Goal: Transaction & Acquisition: Purchase product/service

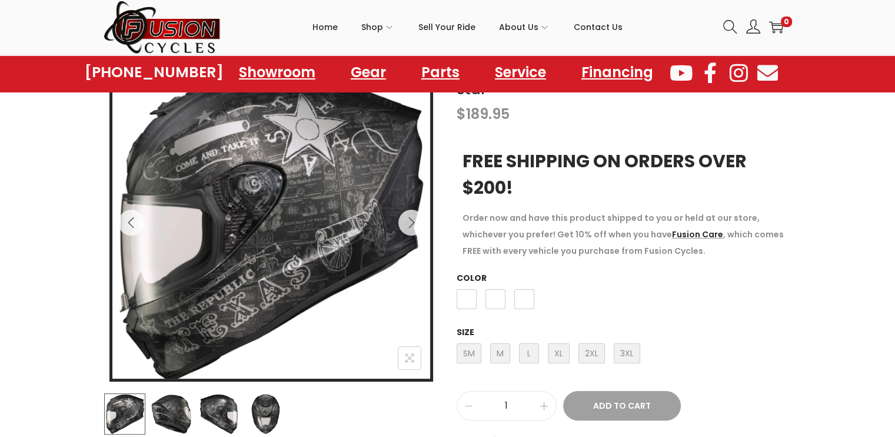
scroll to position [235, 0]
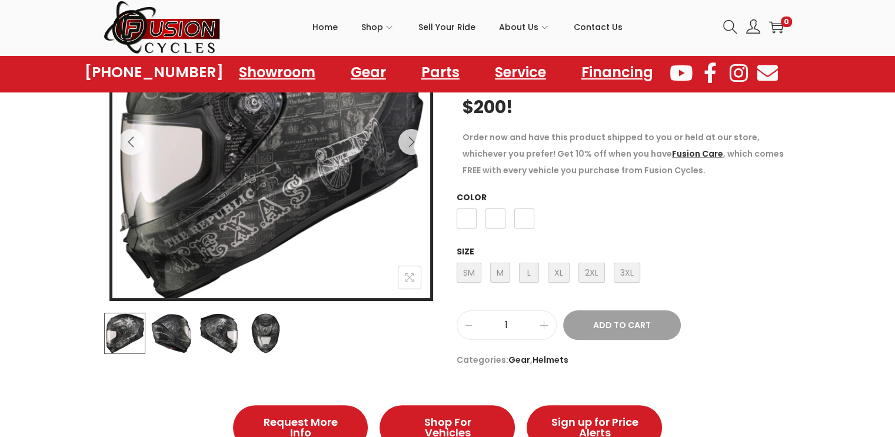
click at [175, 341] on img at bounding box center [171, 332] width 41 height 41
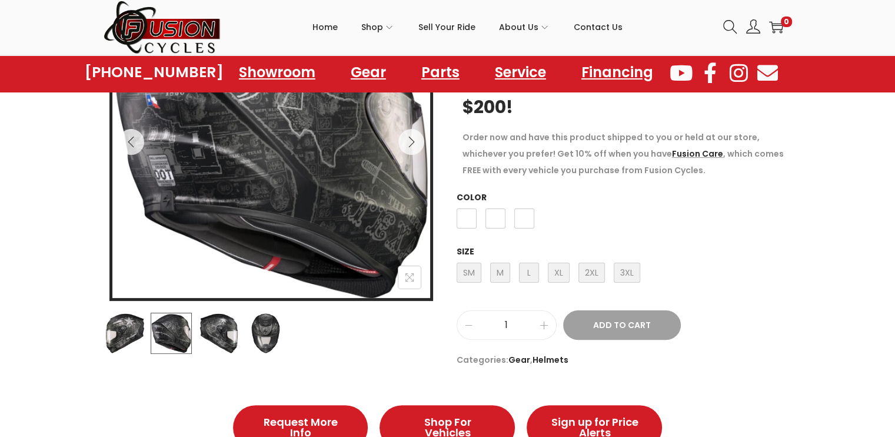
click at [230, 347] on img at bounding box center [218, 332] width 41 height 41
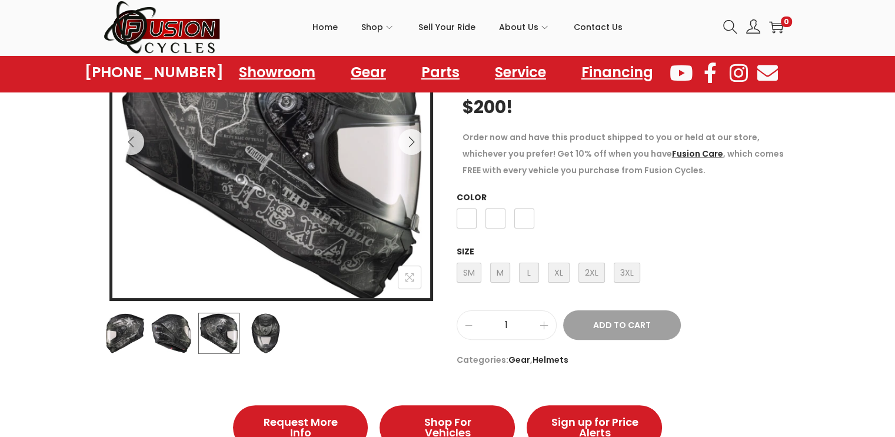
click at [271, 338] on img at bounding box center [265, 332] width 41 height 41
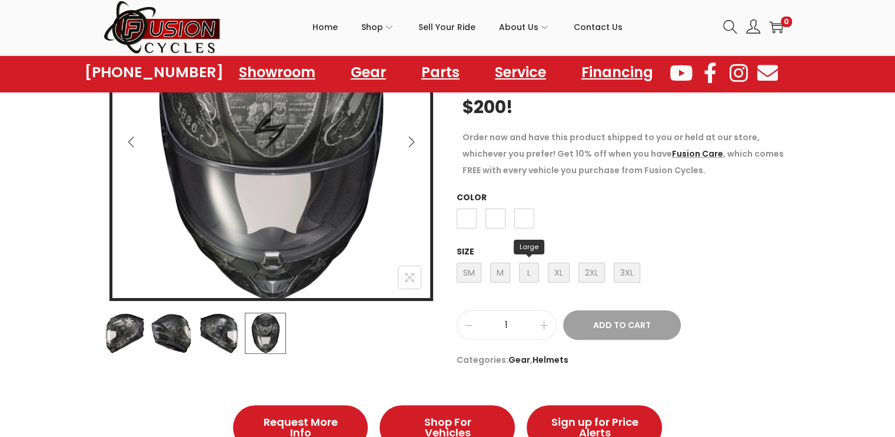
click at [529, 271] on span "L Large" at bounding box center [529, 272] width 20 height 20
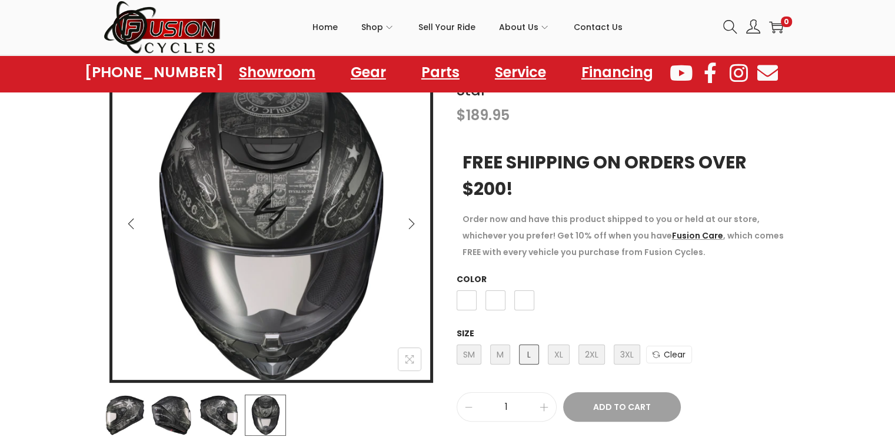
scroll to position [118, 0]
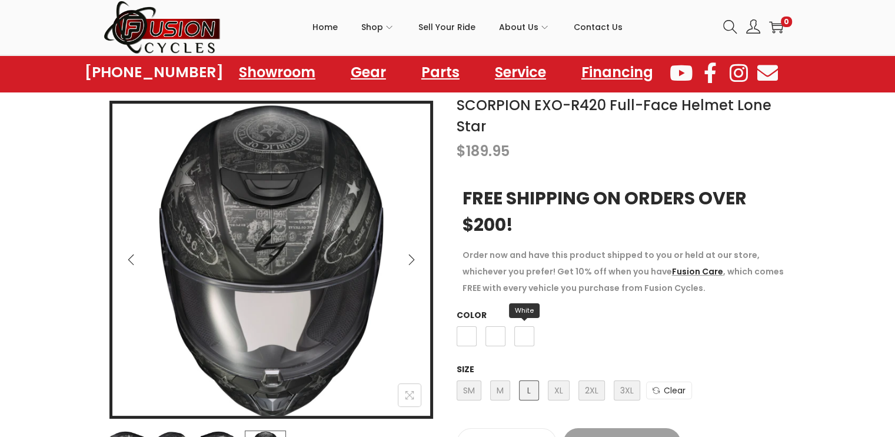
click at [520, 334] on span "White" at bounding box center [524, 336] width 20 height 20
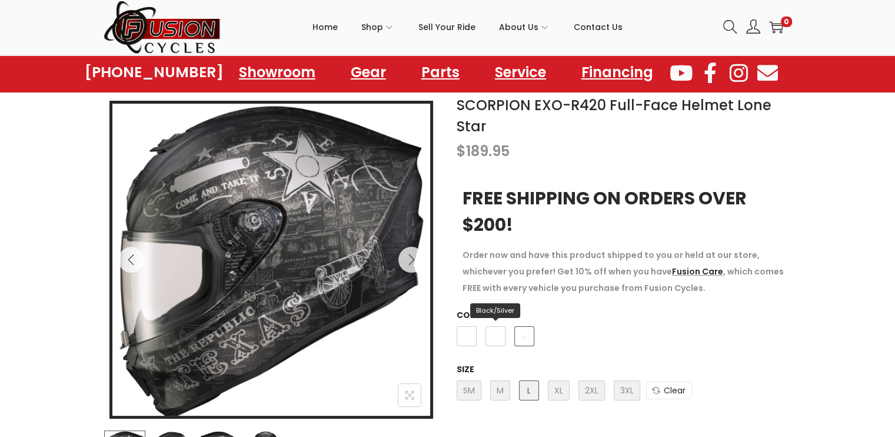
click at [488, 337] on span "Black/Silver" at bounding box center [495, 336] width 20 height 20
click at [471, 336] on span "Black/Gold" at bounding box center [467, 336] width 20 height 20
